Goal: Navigation & Orientation: Find specific page/section

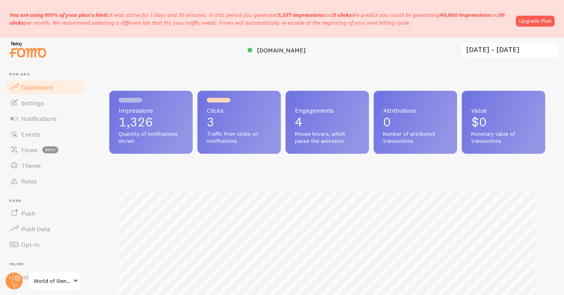
scroll to position [206, 436]
click at [267, 51] on span "[DOMAIN_NAME]" at bounding box center [281, 50] width 49 height 8
click at [31, 134] on span "Events" at bounding box center [30, 134] width 19 height 8
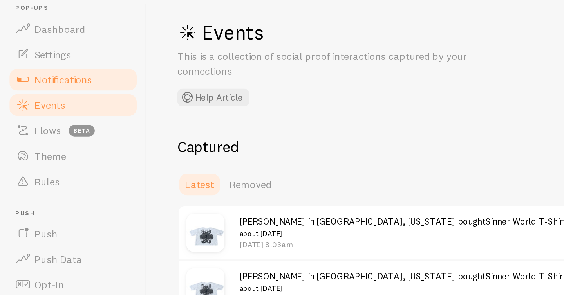
click at [23, 122] on span "Notifications" at bounding box center [39, 119] width 36 height 8
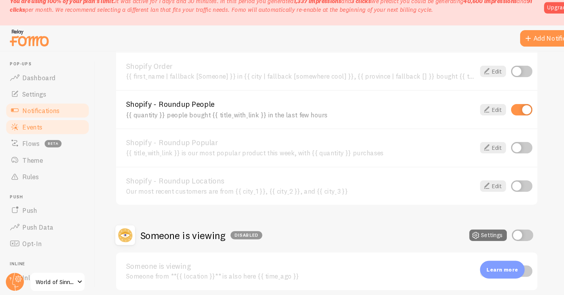
click at [22, 133] on span "Events" at bounding box center [30, 134] width 19 height 8
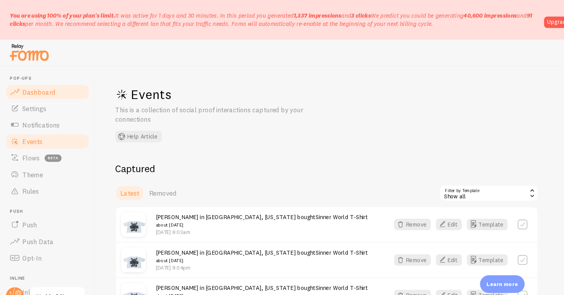
click at [36, 84] on span "Dashboard" at bounding box center [36, 87] width 31 height 8
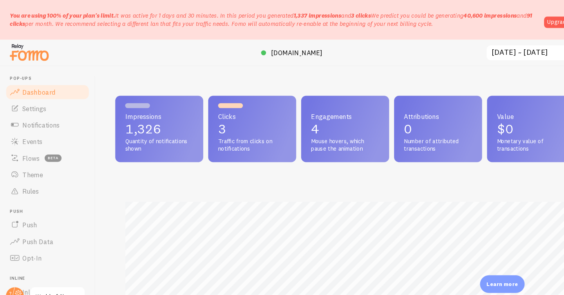
scroll to position [206, 436]
click at [29, 116] on span "Notifications" at bounding box center [39, 119] width 36 height 8
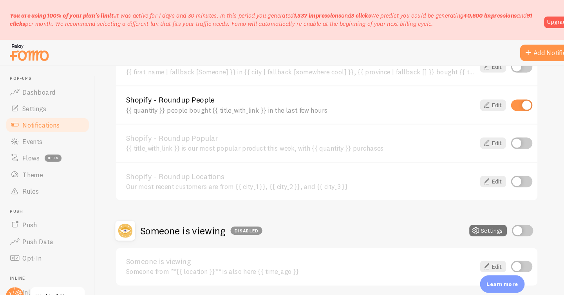
scroll to position [454, 0]
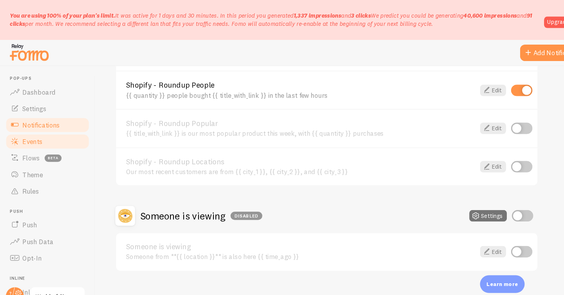
click at [38, 130] on span "Events" at bounding box center [30, 134] width 19 height 8
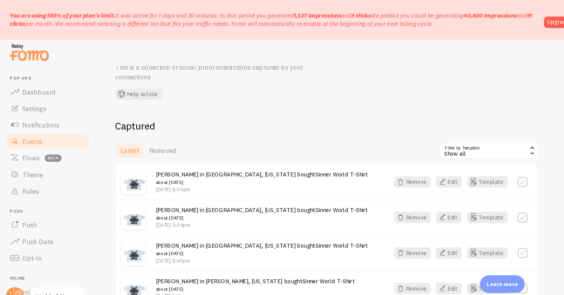
scroll to position [42, 0]
